Goal: Find specific page/section: Find specific page/section

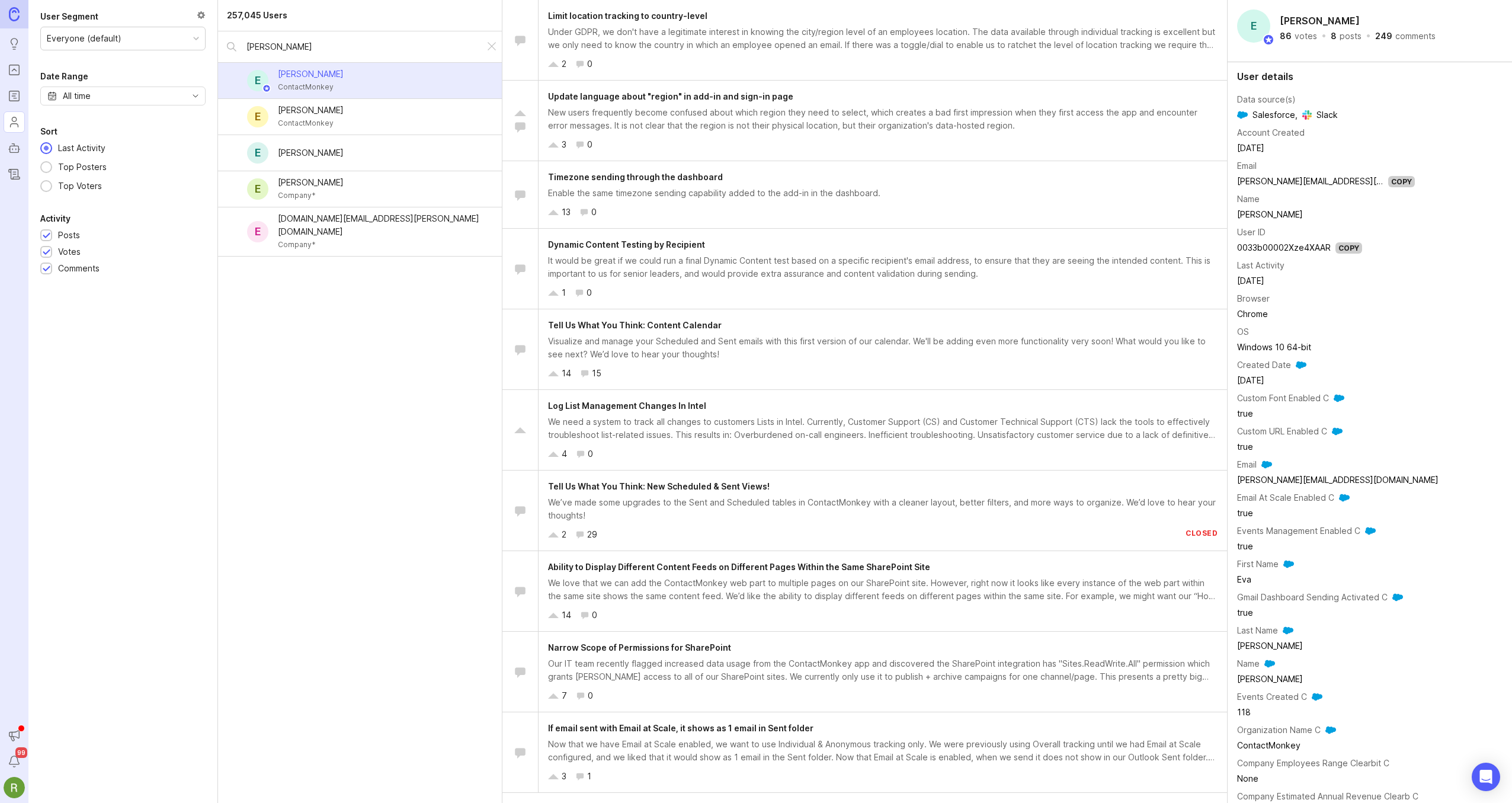
click at [10, 21] on img at bounding box center [14, 14] width 11 height 14
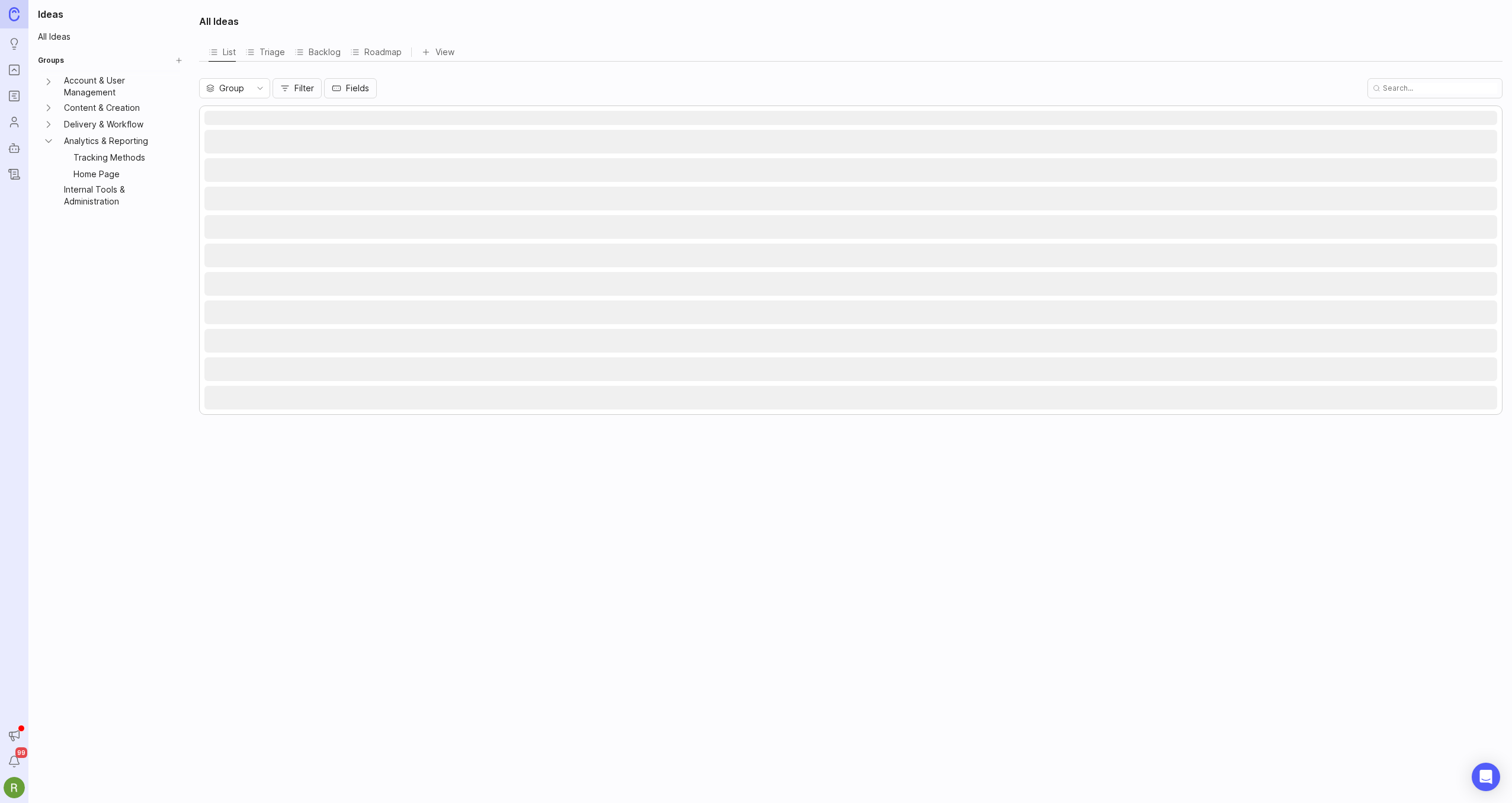
click at [15, 75] on rect "Portal" at bounding box center [14, 70] width 10 height 10
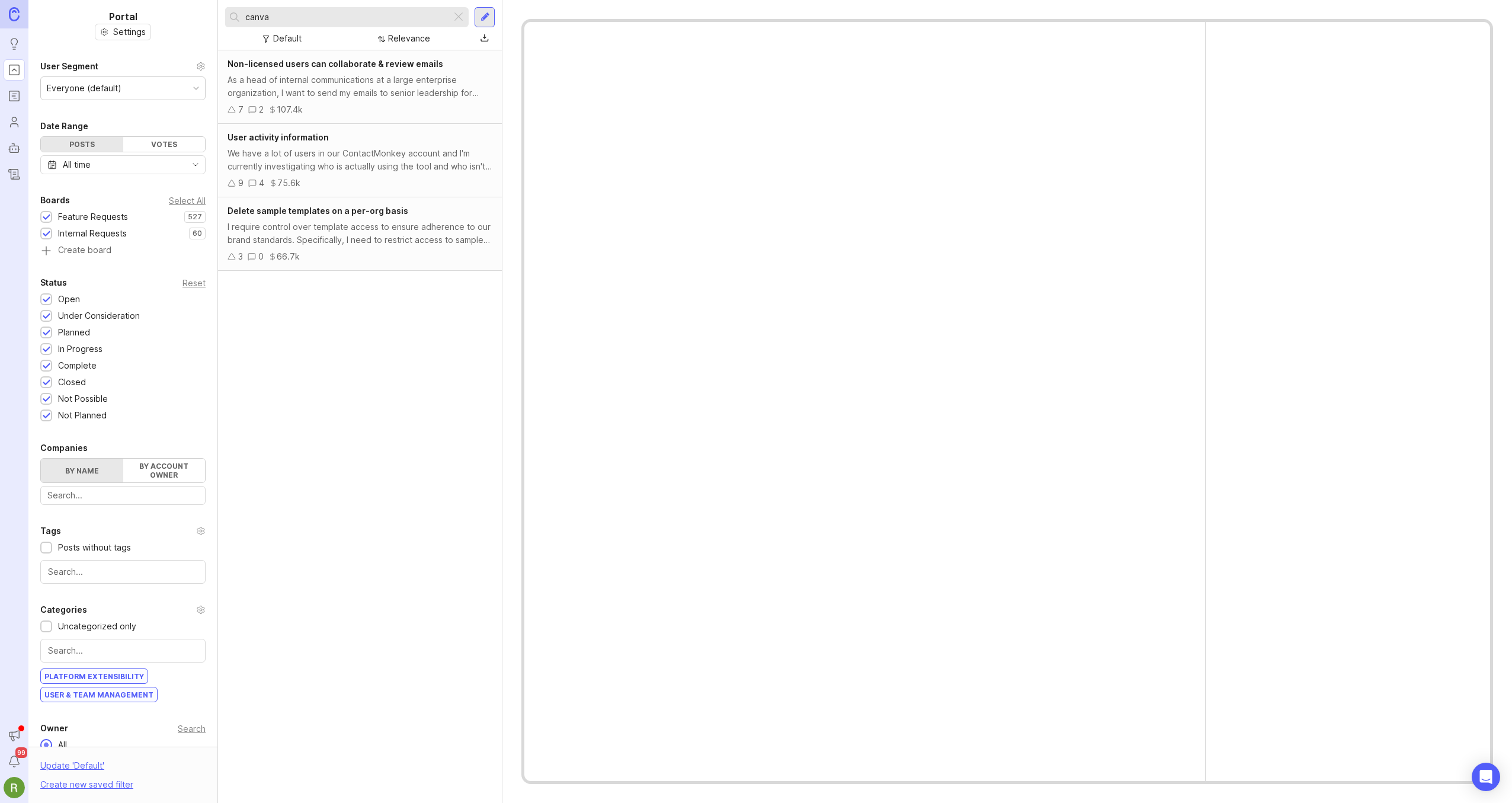
click at [13, 104] on link "Roadmaps" at bounding box center [14, 96] width 21 height 21
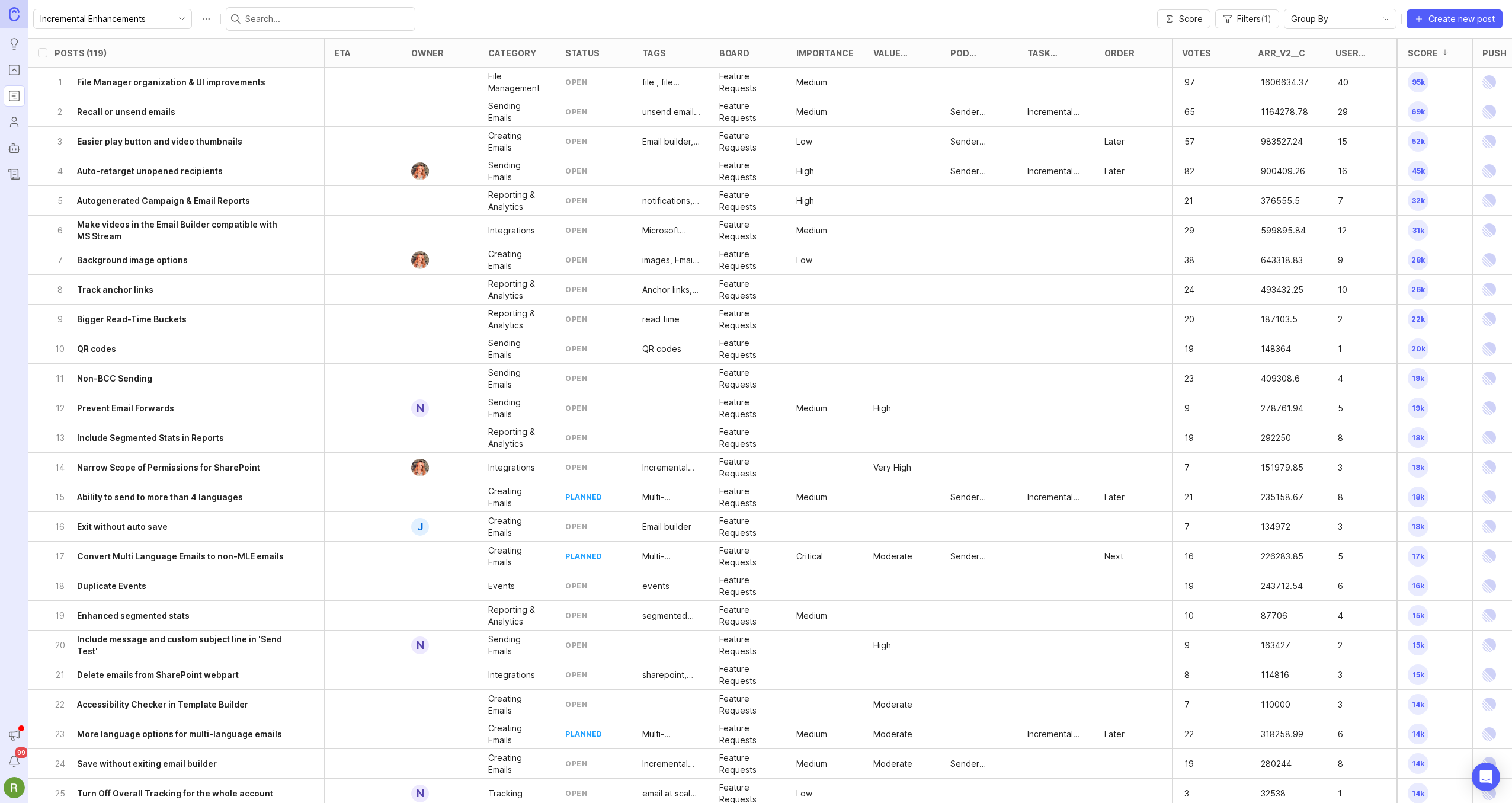
click at [15, 129] on link "Users" at bounding box center [14, 122] width 21 height 21
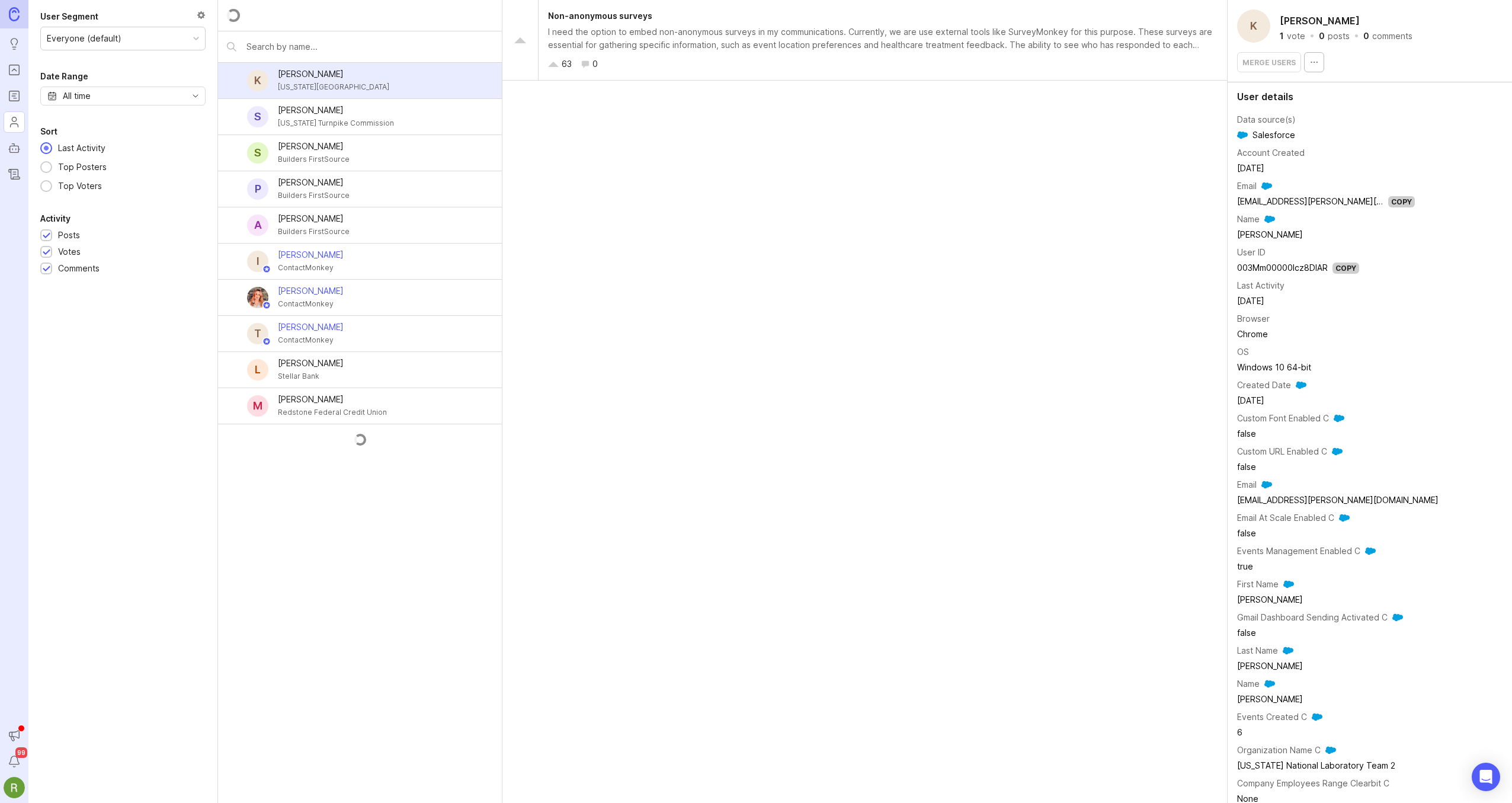
click at [14, 154] on icon "Autopilot" at bounding box center [14, 148] width 13 height 14
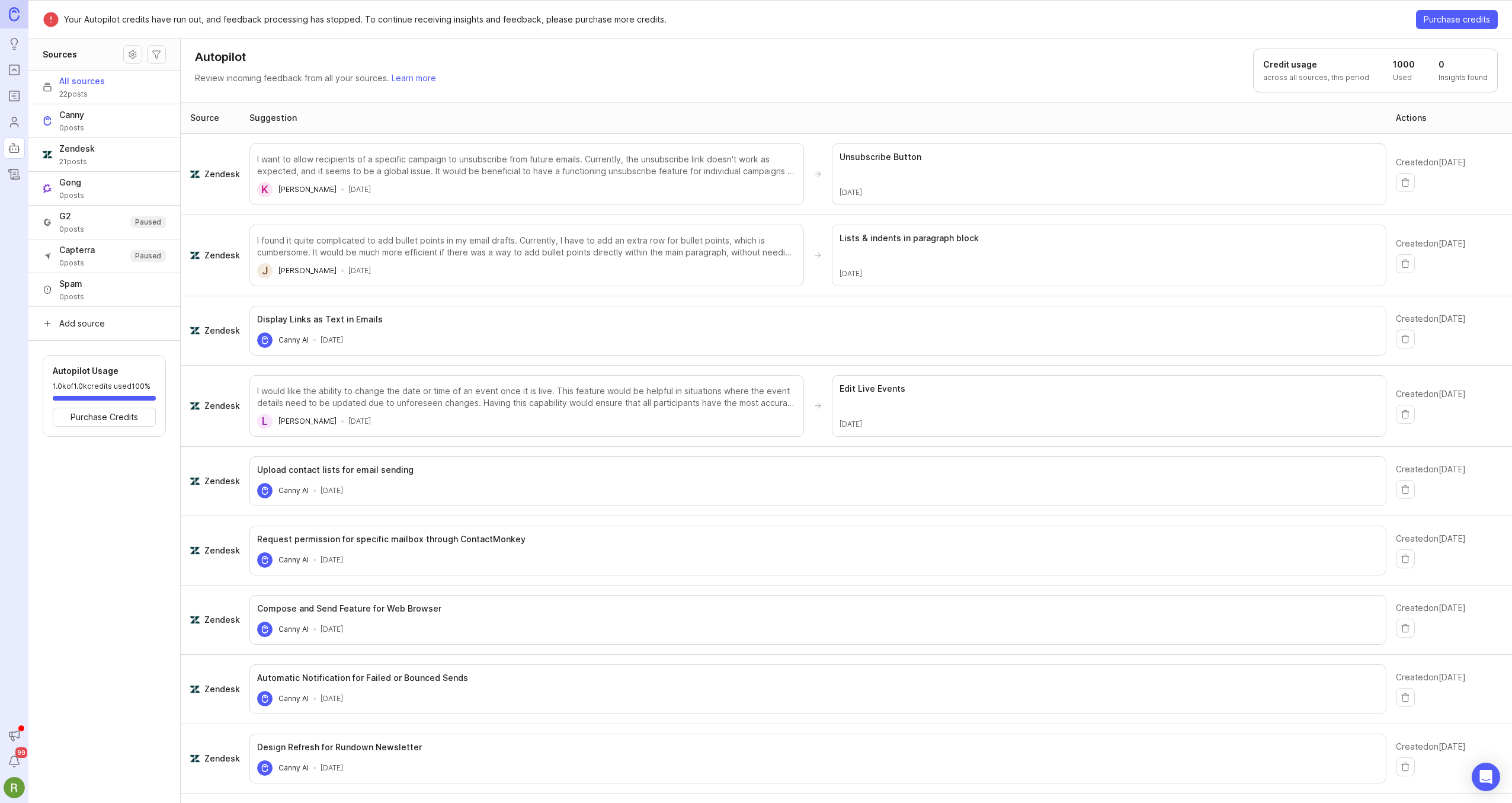
click at [14, 176] on icon "Changelog" at bounding box center [14, 174] width 13 height 14
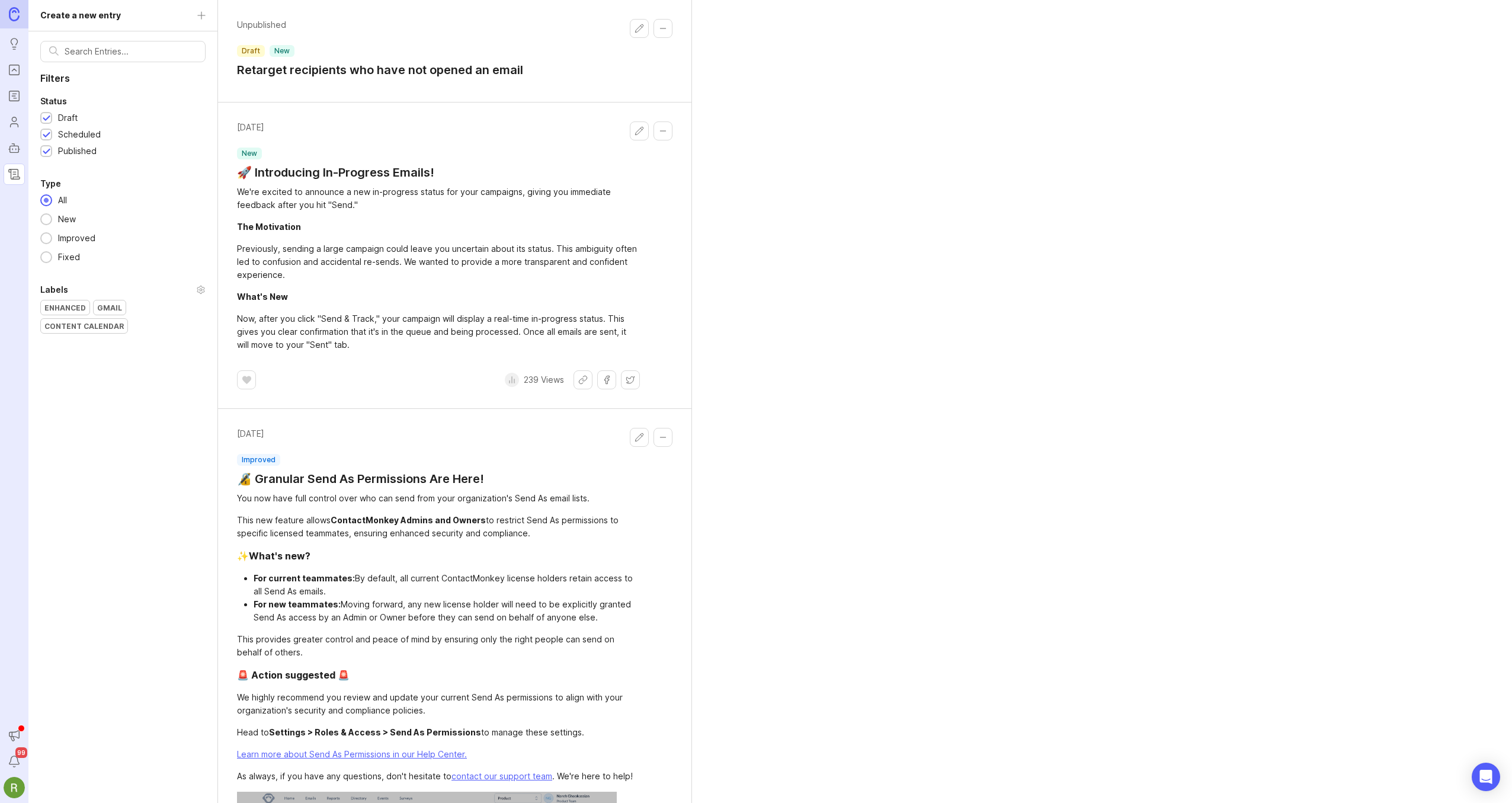
click at [888, 484] on div "Unpublished draft new Retarget recipients who have not opened an email [DATE] n…" at bounding box center [865, 401] width 1294 height 803
click at [914, 377] on div "Unpublished draft new Retarget recipients who have not opened an email [DATE] n…" at bounding box center [865, 401] width 1294 height 803
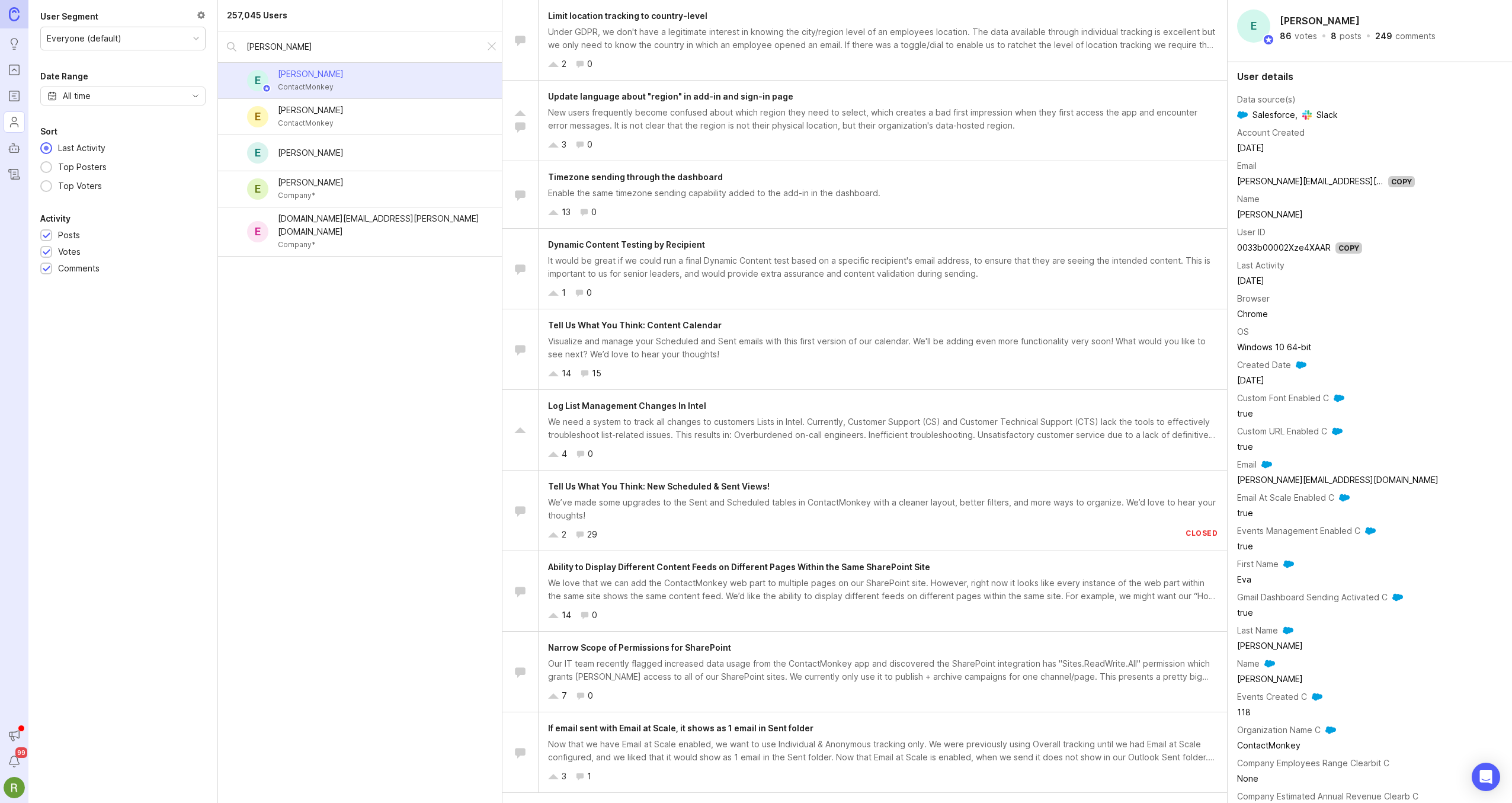
click at [16, 17] on img at bounding box center [14, 14] width 11 height 14
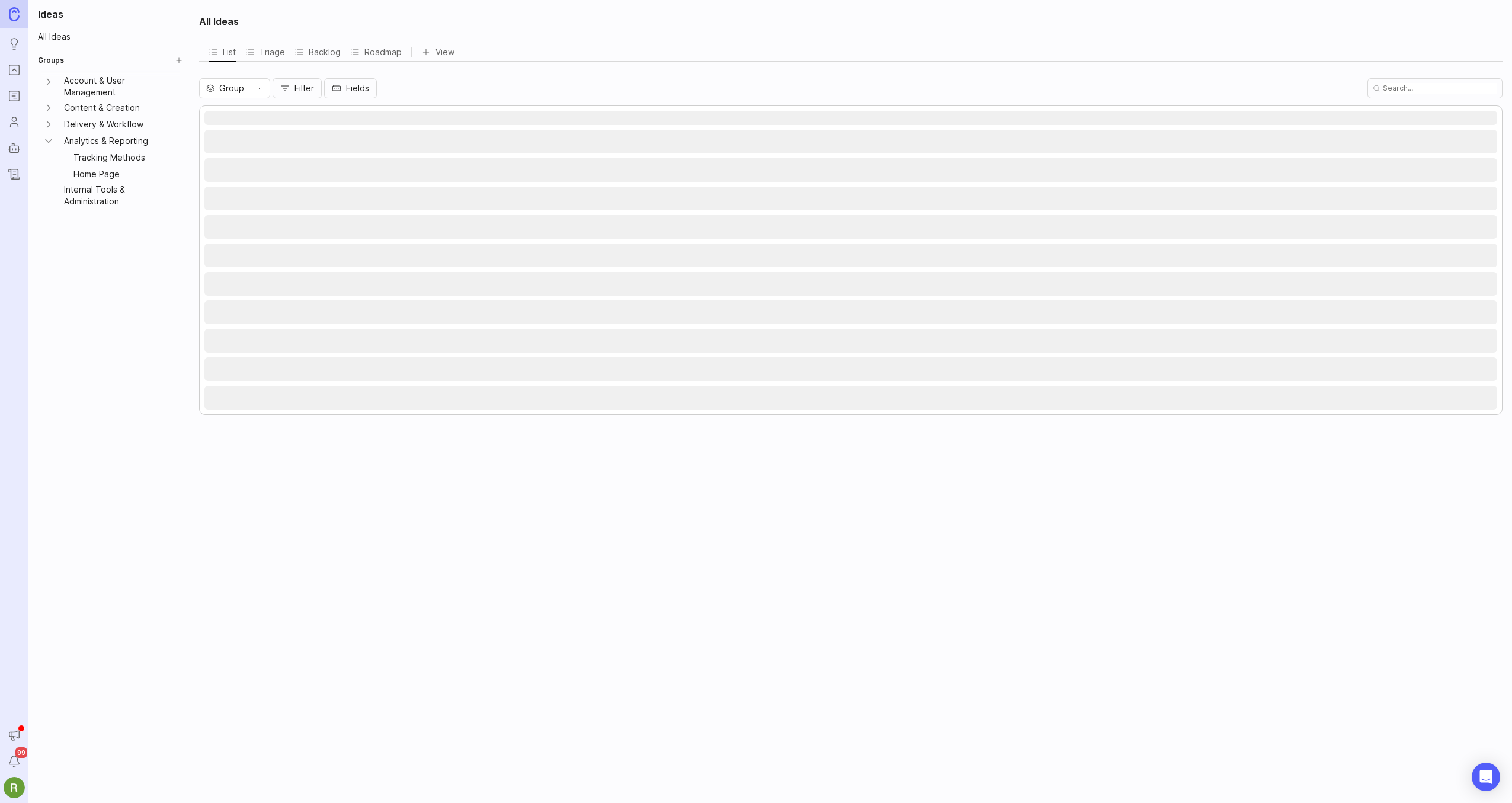
click at [18, 78] on link "Portal" at bounding box center [14, 70] width 21 height 21
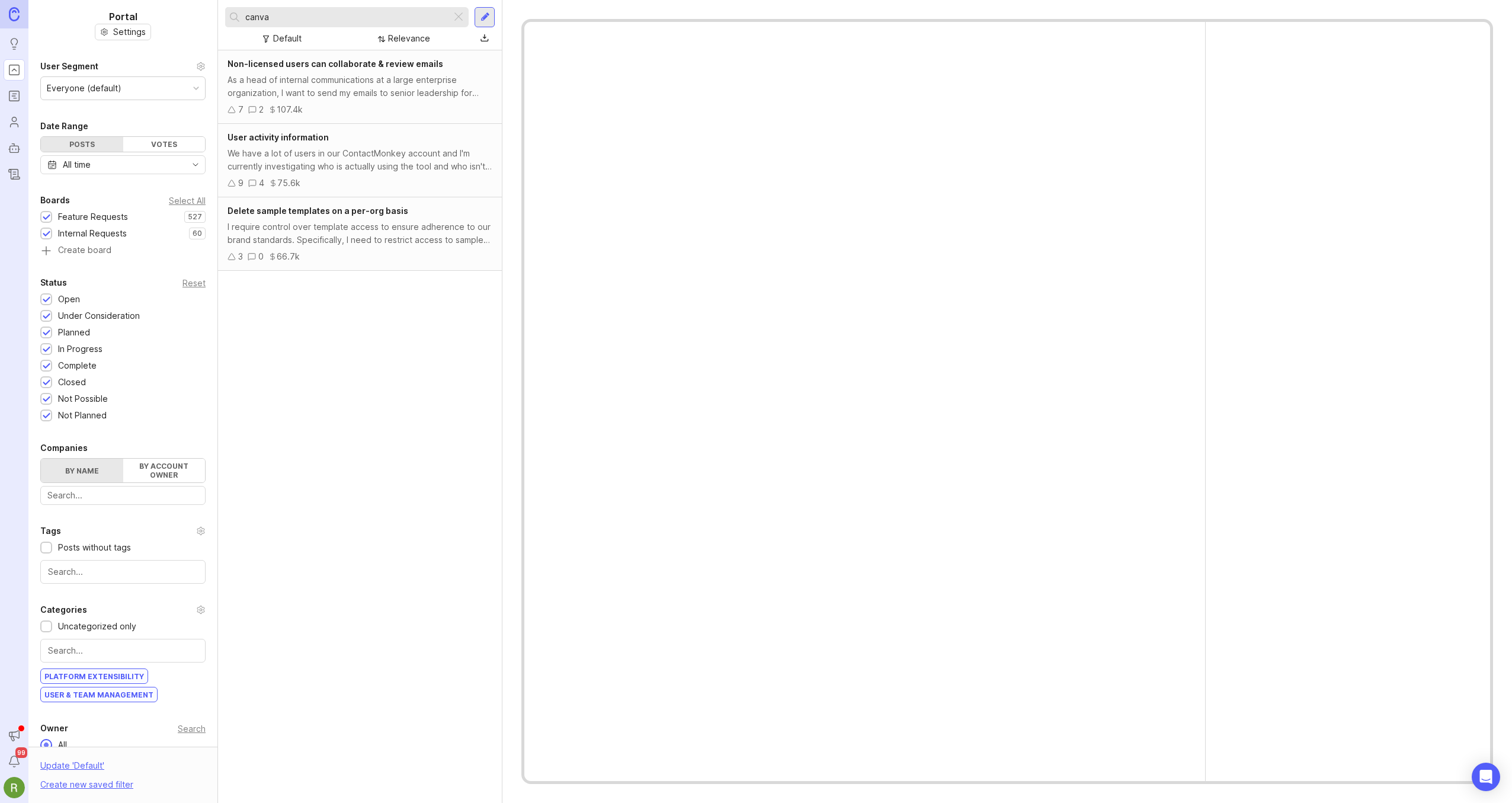
click at [15, 102] on icon "Roadmaps" at bounding box center [14, 96] width 13 height 14
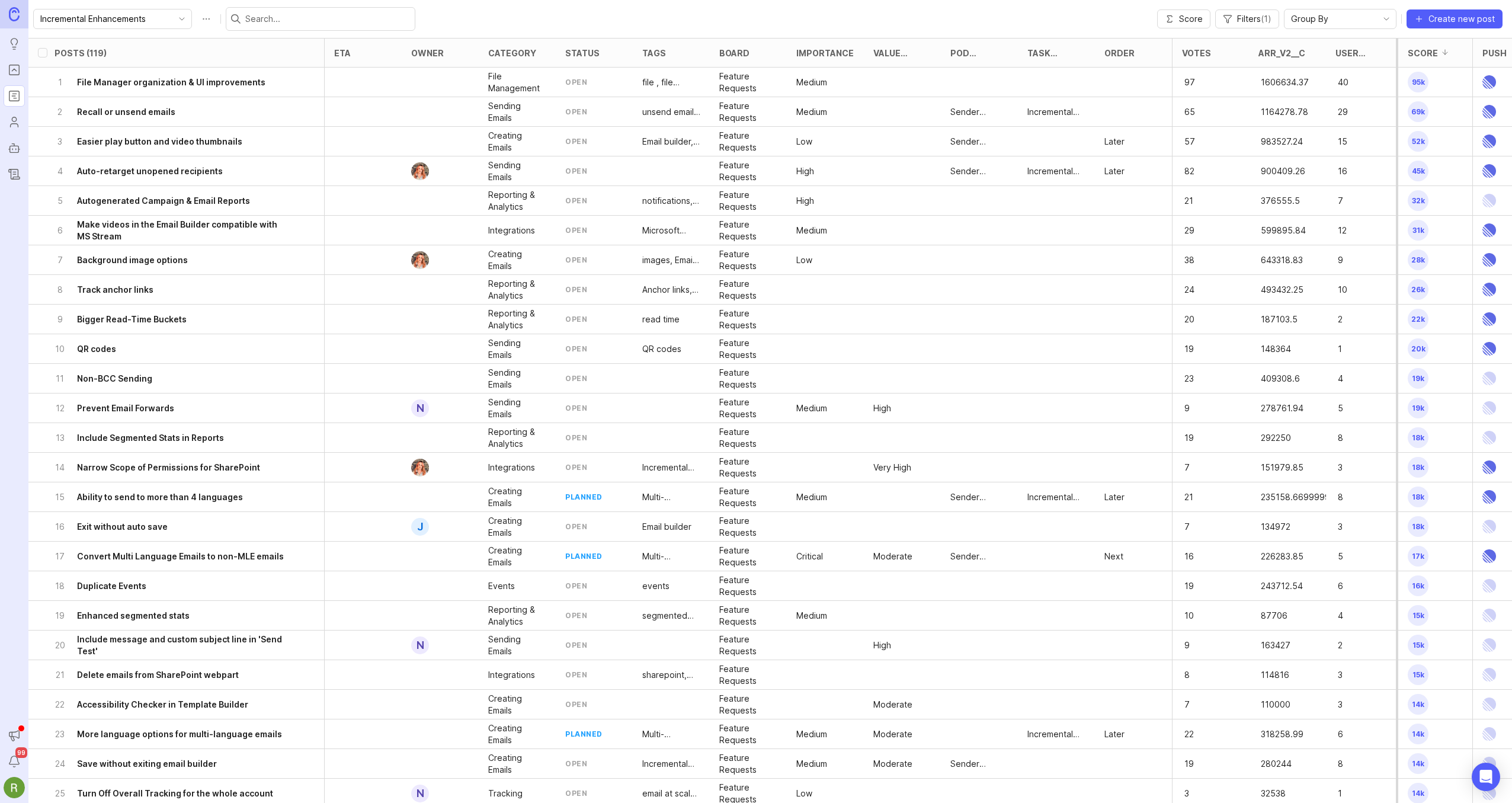
click at [291, 18] on input "text" at bounding box center [327, 19] width 165 height 13
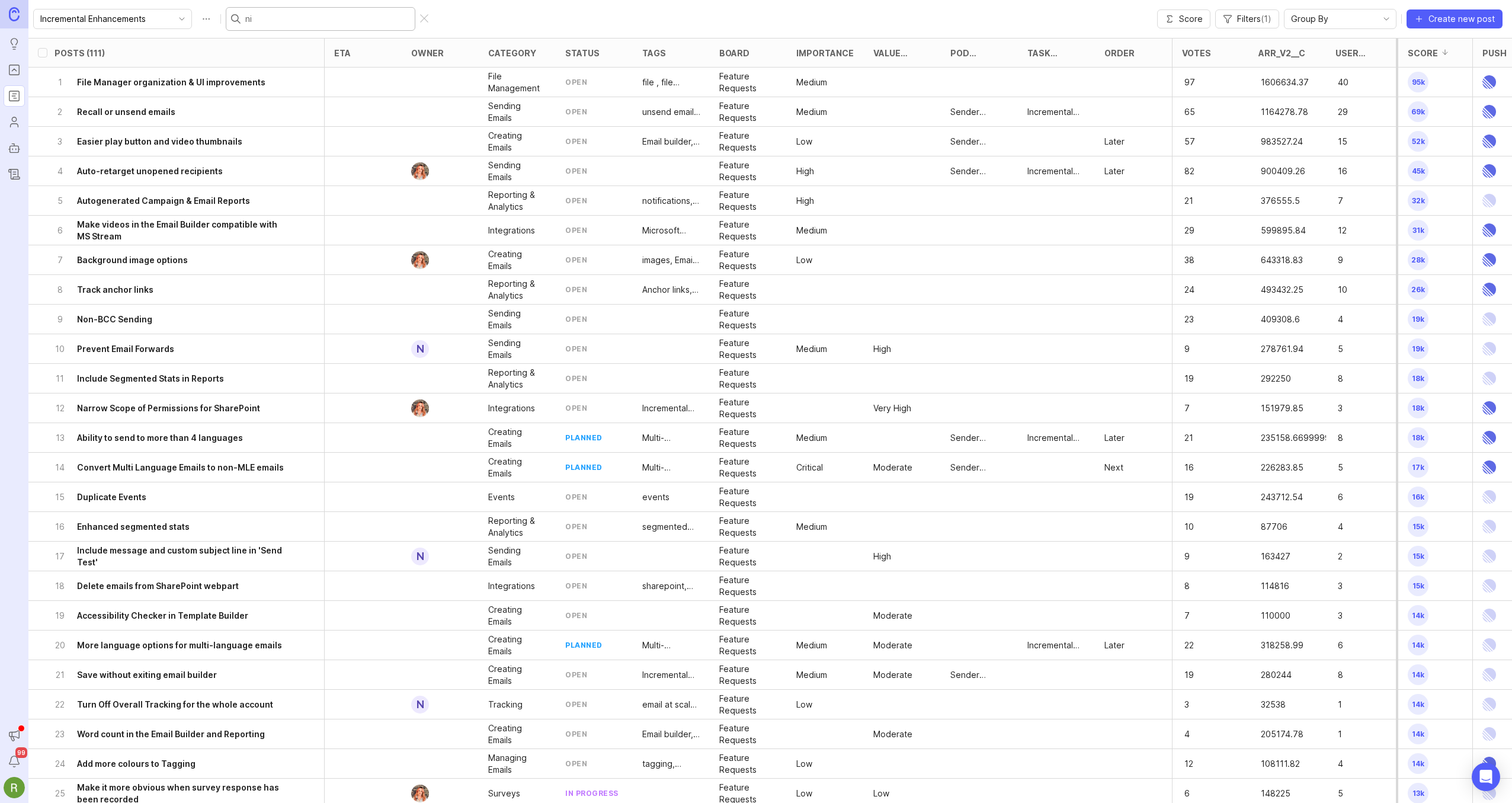
type input "nic"
checkbox input "true"
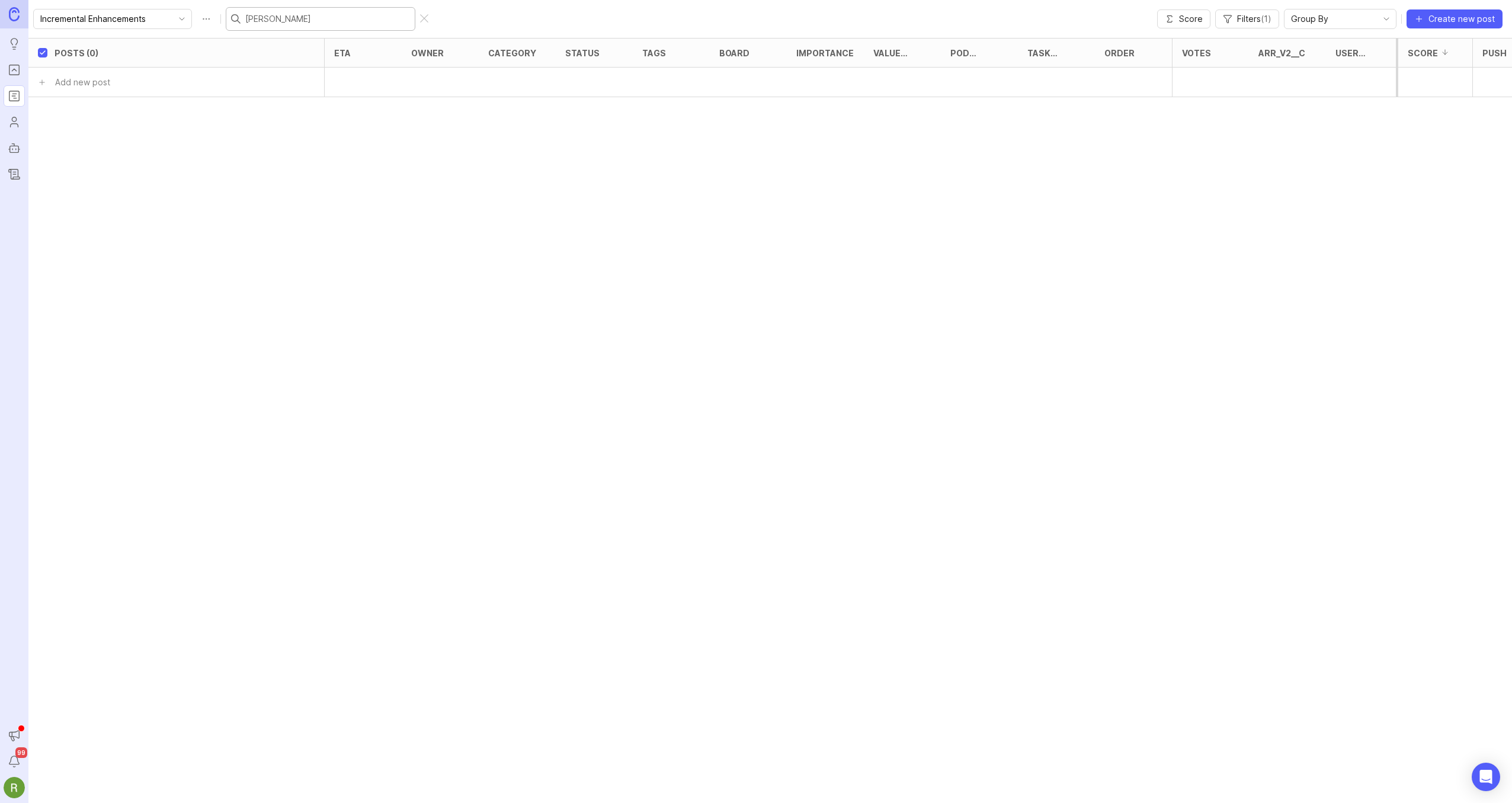
type input "nicola"
click at [18, 71] on icon "Portal" at bounding box center [14, 69] width 13 height 14
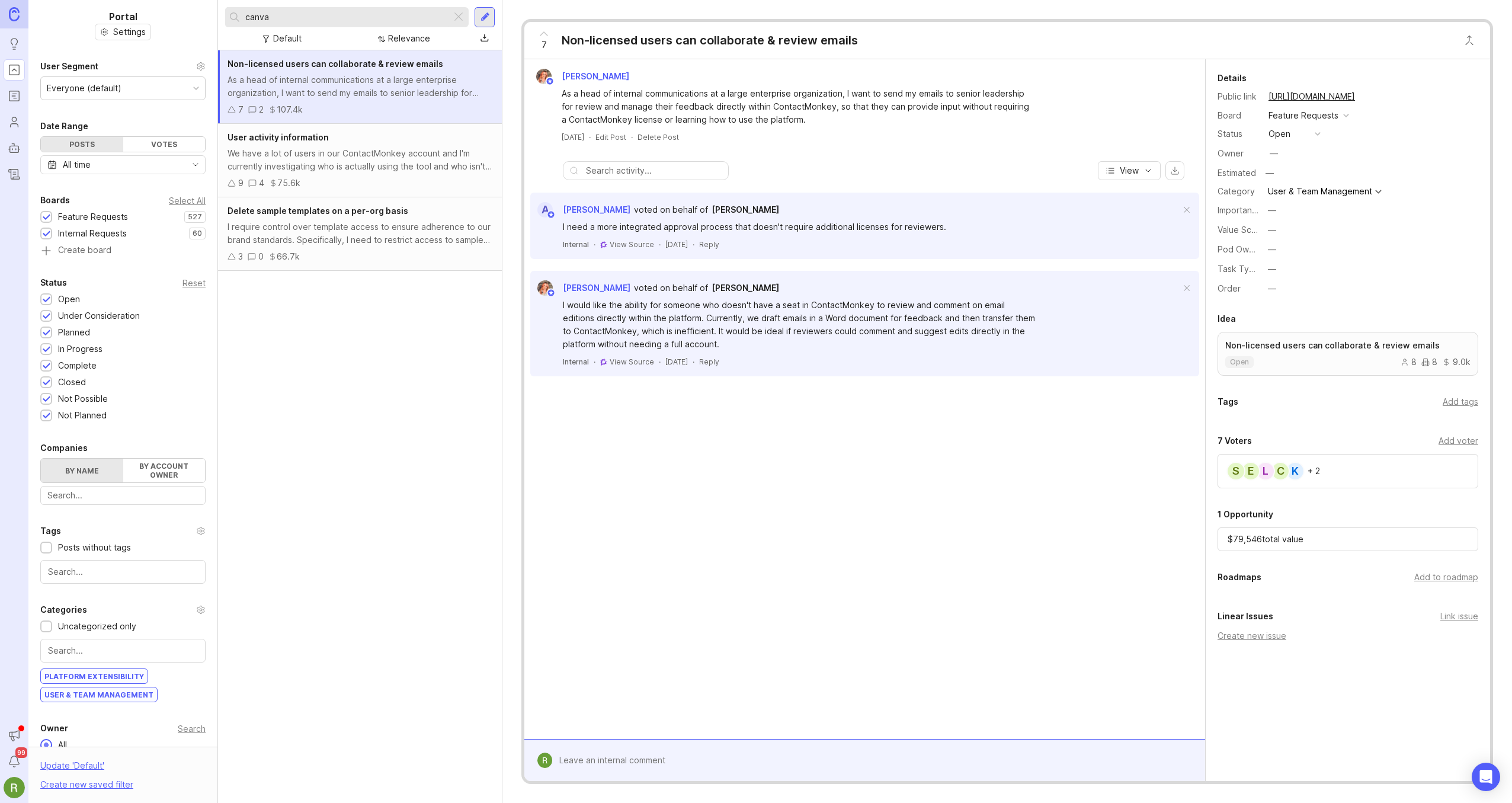
click at [309, 21] on input "canva" at bounding box center [346, 17] width 202 height 13
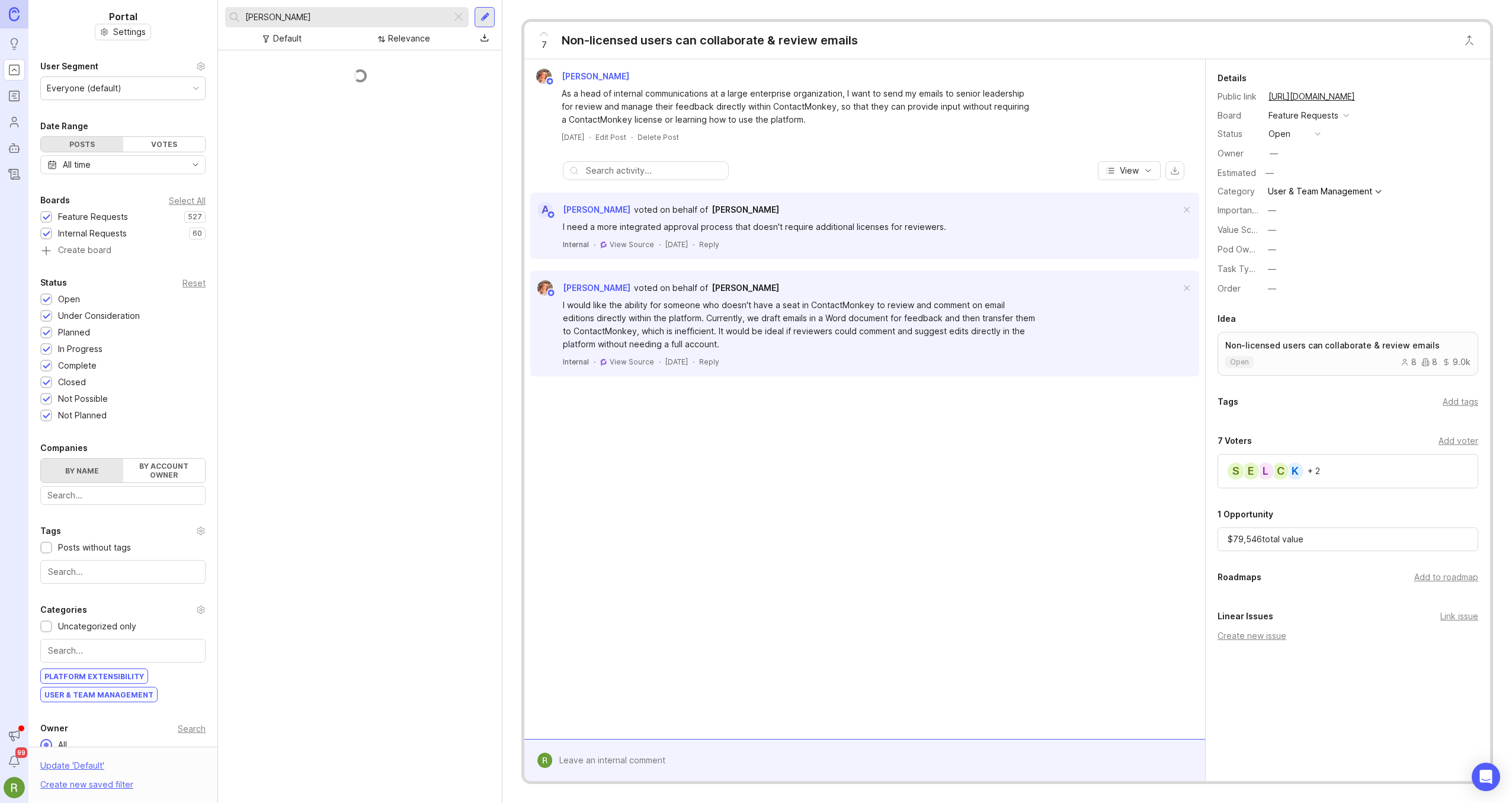
type input "nicola"
